Goal: Find specific page/section: Find specific page/section

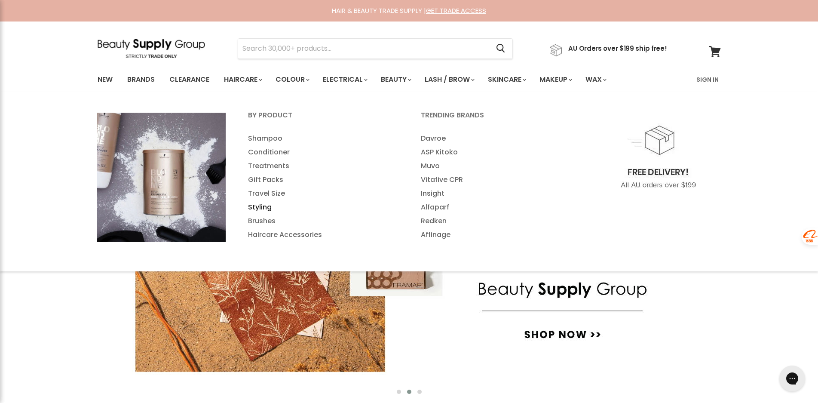
click at [264, 206] on link "Styling" at bounding box center [322, 207] width 171 height 14
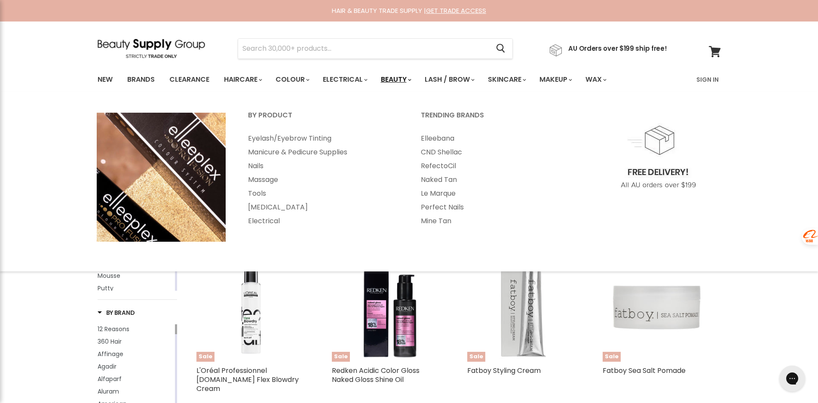
click at [389, 80] on link "Beauty" at bounding box center [395, 80] width 42 height 18
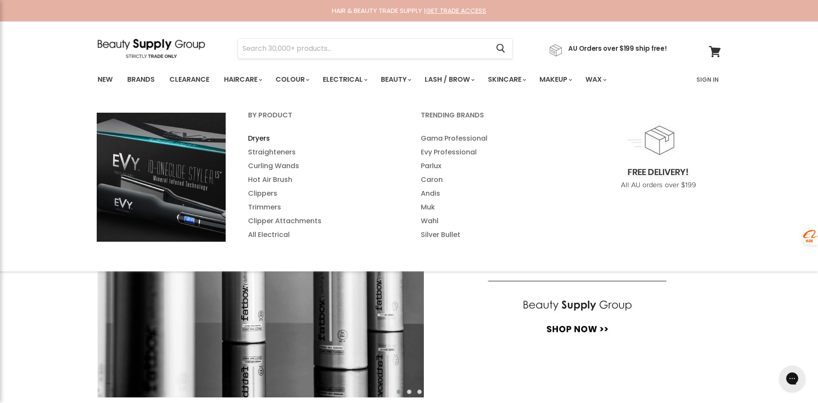
click at [263, 136] on link "Dryers" at bounding box center [322, 139] width 171 height 14
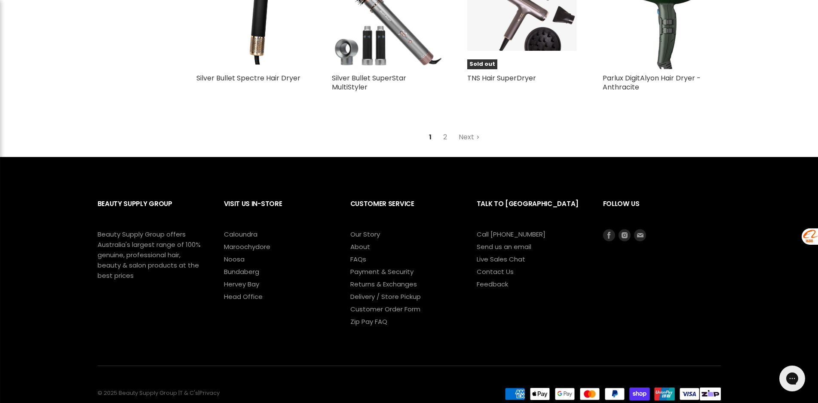
scroll to position [2199, 0]
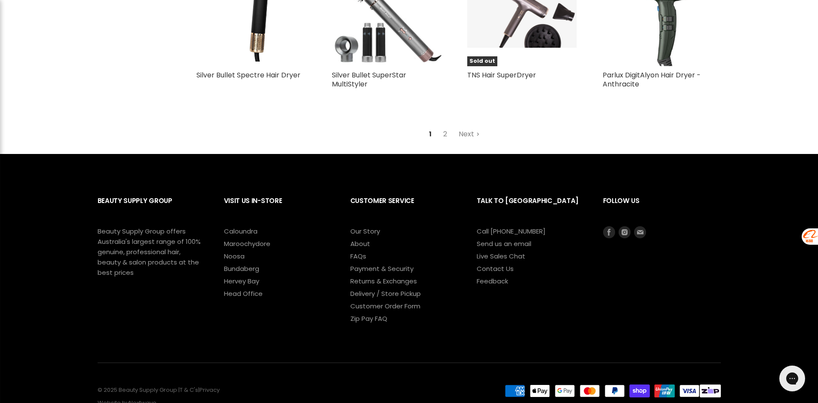
drag, startPoint x: 823, startPoint y: 29, endPoint x: 21, endPoint y: 13, distance: 802.4
click at [606, 226] on icon "Footer" at bounding box center [609, 232] width 12 height 12
click at [625, 229] on icon "Footer" at bounding box center [625, 232] width 6 height 6
